Goal: Task Accomplishment & Management: Use online tool/utility

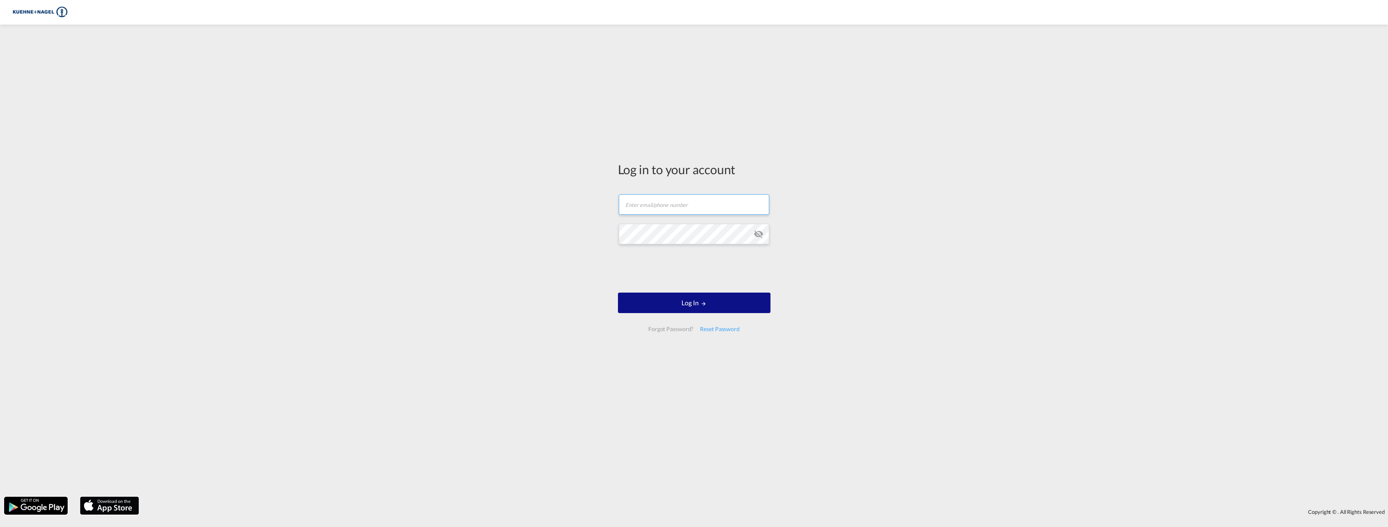
click at [650, 206] on input "text" at bounding box center [694, 204] width 151 height 21
click at [648, 208] on input "text" at bounding box center [694, 204] width 151 height 21
type input "[EMAIL_ADDRESS][PERSON_NAME][DOMAIN_NAME]"
click at [696, 306] on button "Log In" at bounding box center [694, 303] width 153 height 21
